Goal: Task Accomplishment & Management: Manage account settings

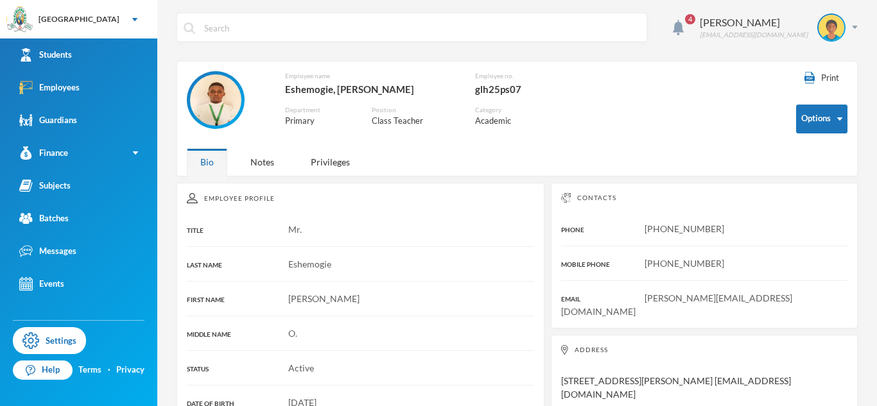
scroll to position [62, 0]
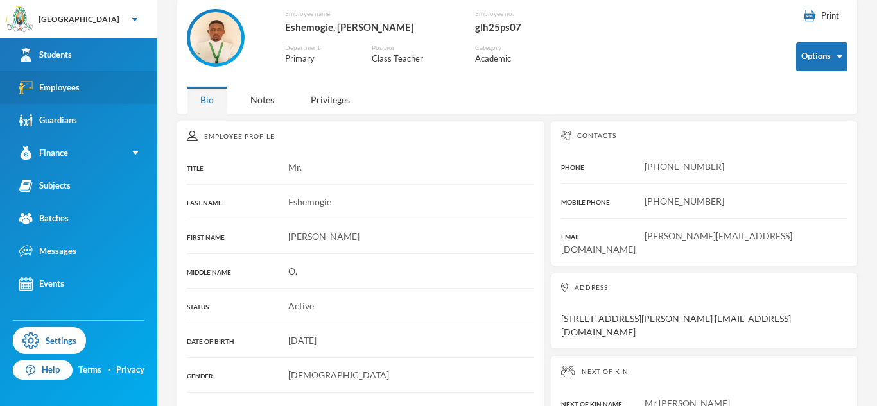
click at [141, 94] on link "Employees" at bounding box center [78, 87] width 157 height 33
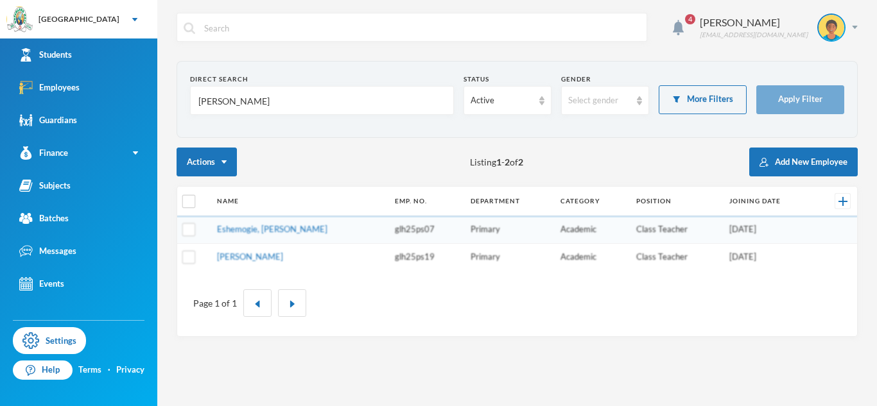
click at [208, 103] on input "[PERSON_NAME]" at bounding box center [322, 101] width 250 height 29
type input "kolawole"
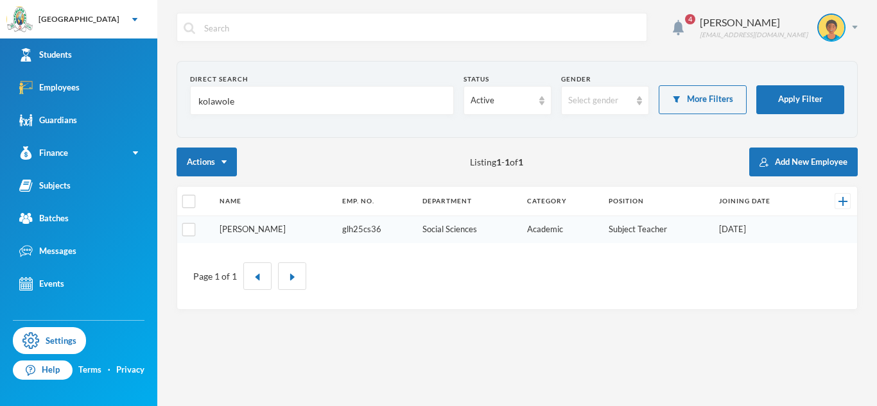
click at [248, 229] on link "[PERSON_NAME]" at bounding box center [253, 229] width 66 height 10
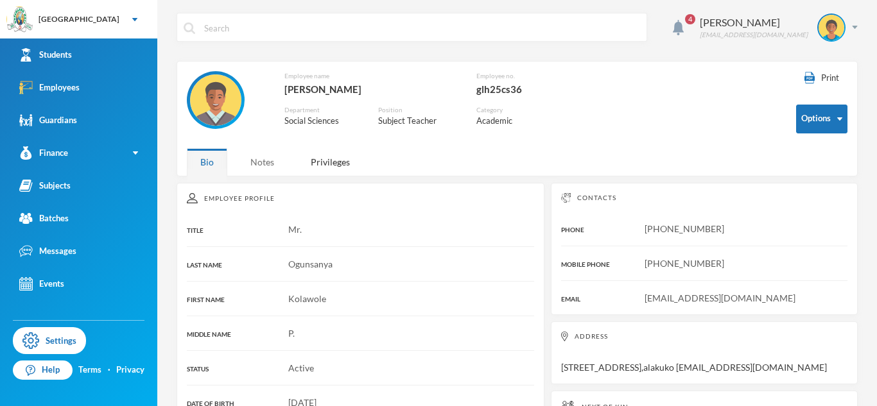
click at [268, 159] on div "Notes" at bounding box center [262, 162] width 51 height 28
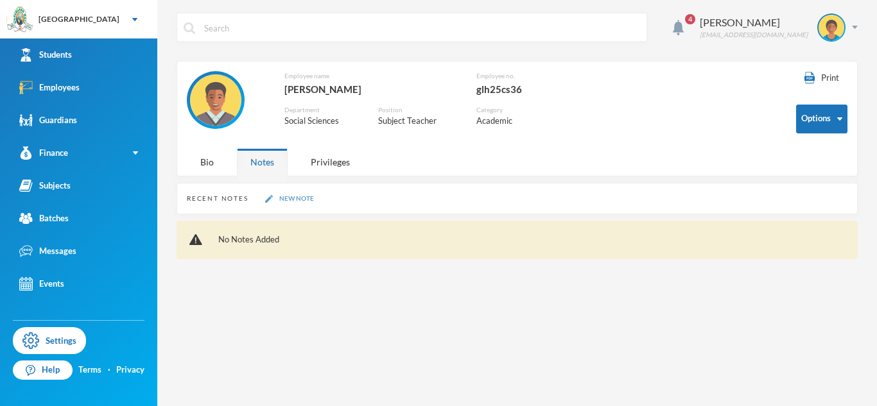
click at [282, 196] on button "New Note" at bounding box center [289, 198] width 56 height 11
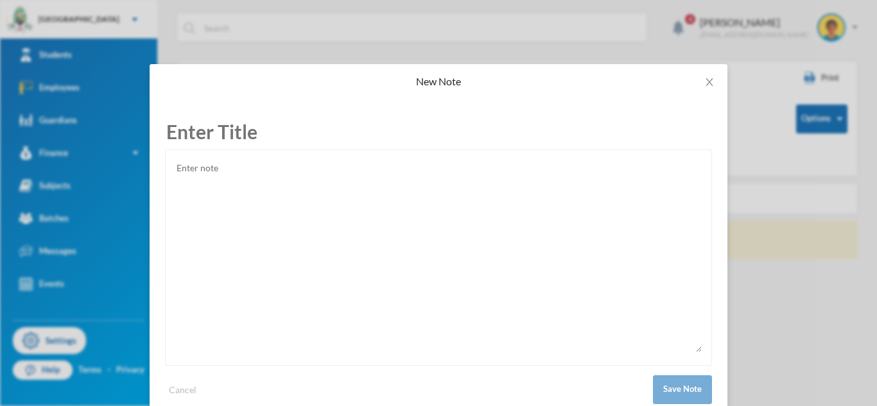
click at [290, 201] on textarea at bounding box center [438, 256] width 526 height 193
paste textarea "[DATE] [PERSON_NAME] [STREET_ADDRESS] Dear [PERSON_NAME], Offer of Employment f…"
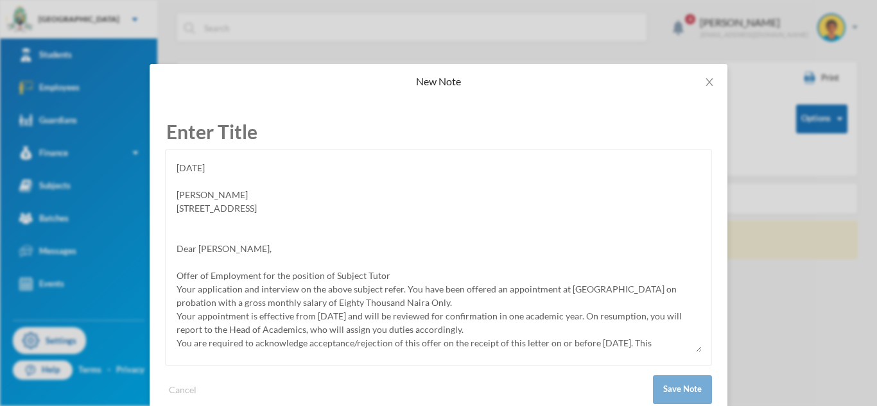
click at [370, 200] on textarea at bounding box center [438, 256] width 526 height 193
type textarea "[DATE] [PERSON_NAME] [STREET_ADDRESS] Dear [PERSON_NAME], Offer of Employment f…"
click at [386, 148] on input "text" at bounding box center [438, 131] width 547 height 35
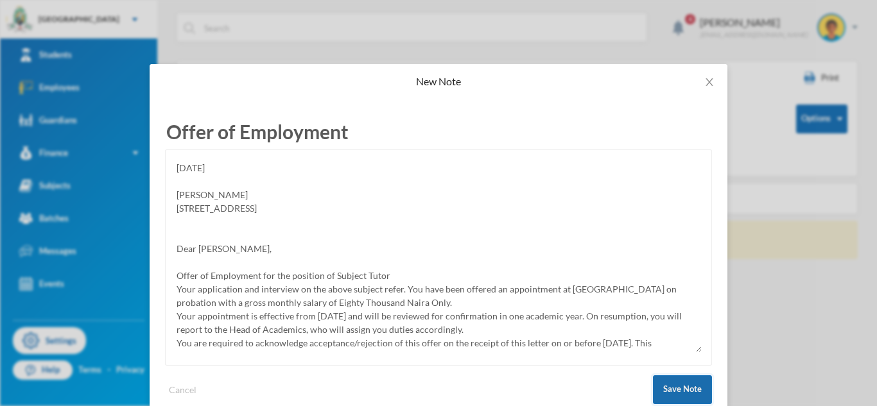
type input "Offer of Employment"
click at [664, 391] on button "Save Note" at bounding box center [682, 390] width 59 height 29
